Goal: Task Accomplishment & Management: Use online tool/utility

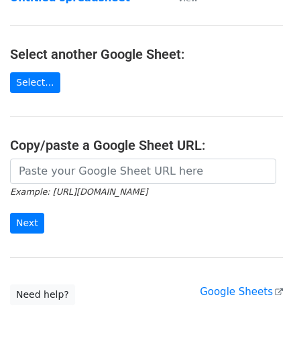
scroll to position [134, 0]
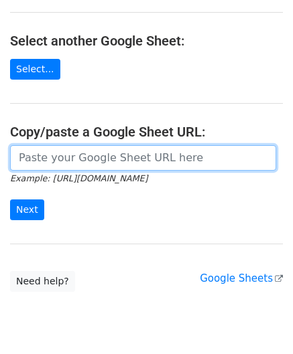
click at [62, 156] on input "url" at bounding box center [143, 157] width 266 height 25
paste input "[URL][DOMAIN_NAME]"
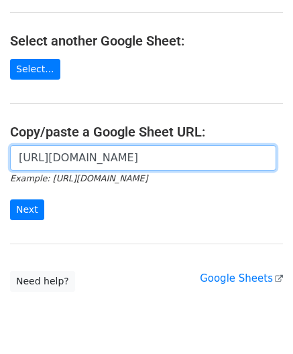
scroll to position [0, 281]
type input "[URL][DOMAIN_NAME]"
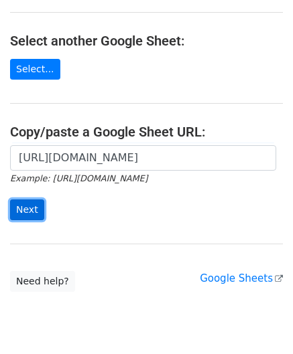
click at [31, 206] on input "Next" at bounding box center [27, 209] width 34 height 21
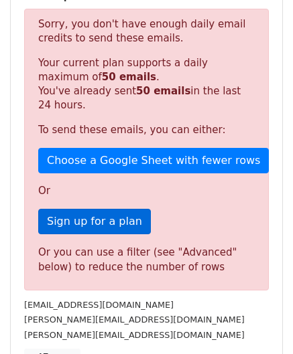
scroll to position [335, 0]
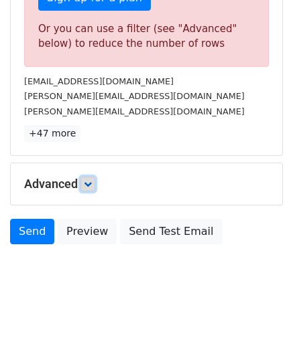
click at [88, 180] on icon at bounding box center [88, 184] width 8 height 8
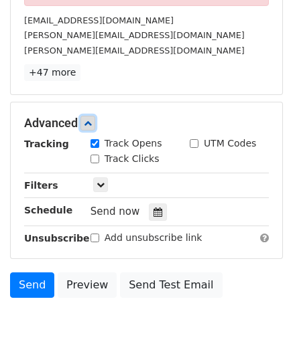
scroll to position [519, 0]
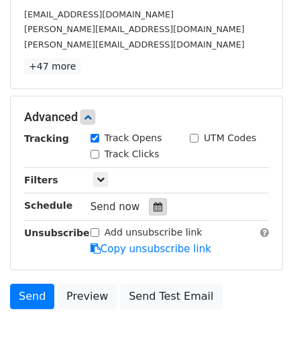
click at [149, 198] on div at bounding box center [158, 206] width 18 height 17
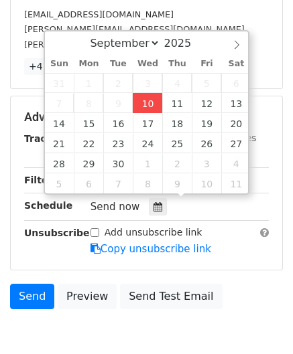
type input "[DATE] 12:00"
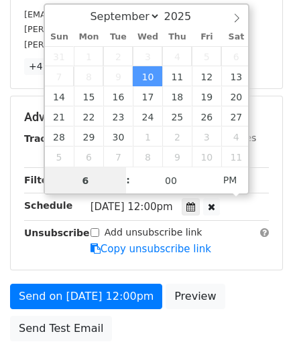
scroll to position [364, 0]
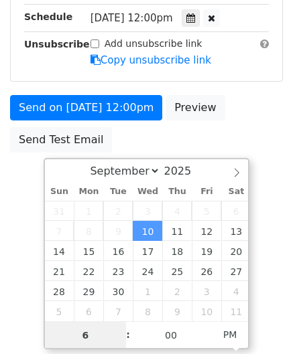
type input "6"
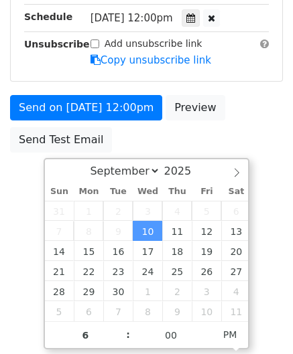
type input "[DATE] 18:00"
click at [101, 180] on div "September October November [DATE]" at bounding box center [146, 170] width 153 height 23
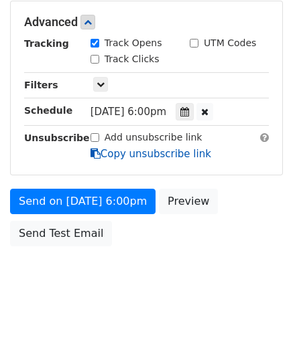
type input "6"
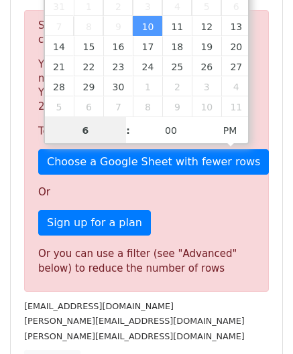
scroll to position [216, 0]
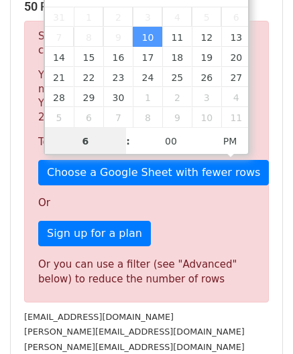
drag, startPoint x: 101, startPoint y: 141, endPoint x: 27, endPoint y: 143, distance: 74.3
click at [27, 143] on body "New Campaign Daily emails left: 0 Google Sheet: Untitled spreadsheet Variables …" at bounding box center [146, 249] width 293 height 910
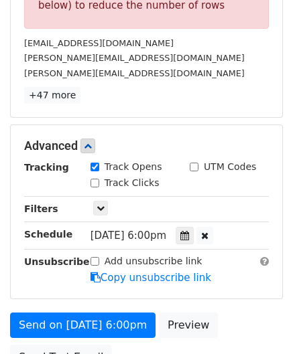
scroll to position [614, 0]
